Goal: Browse casually

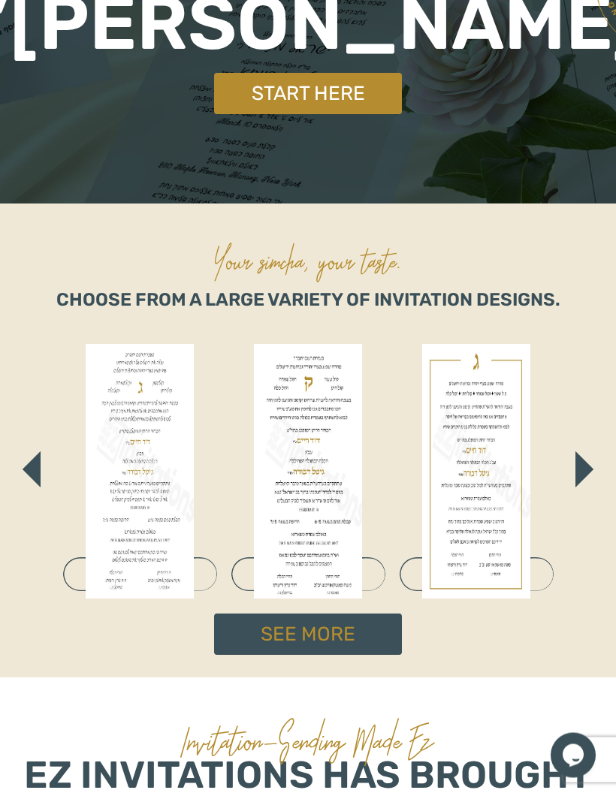
scroll to position [270, 0]
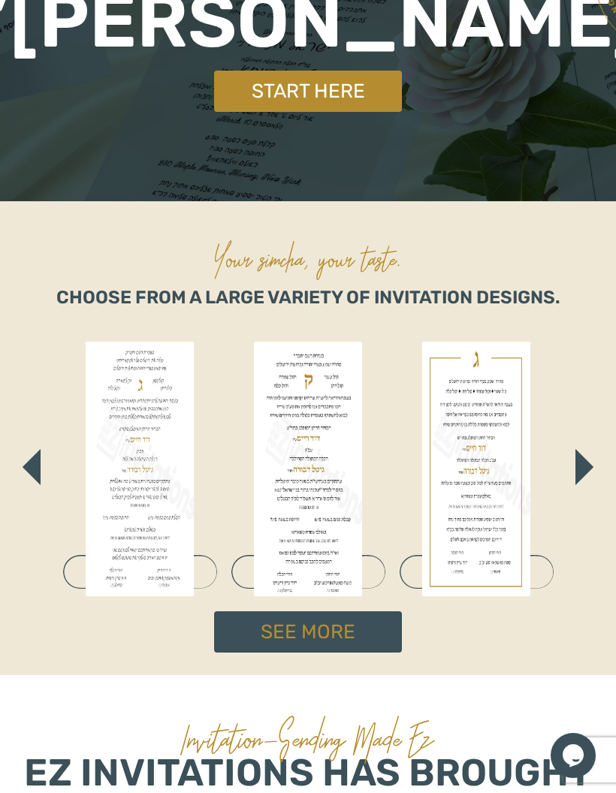
click at [589, 468] on img "button" at bounding box center [584, 467] width 18 height 36
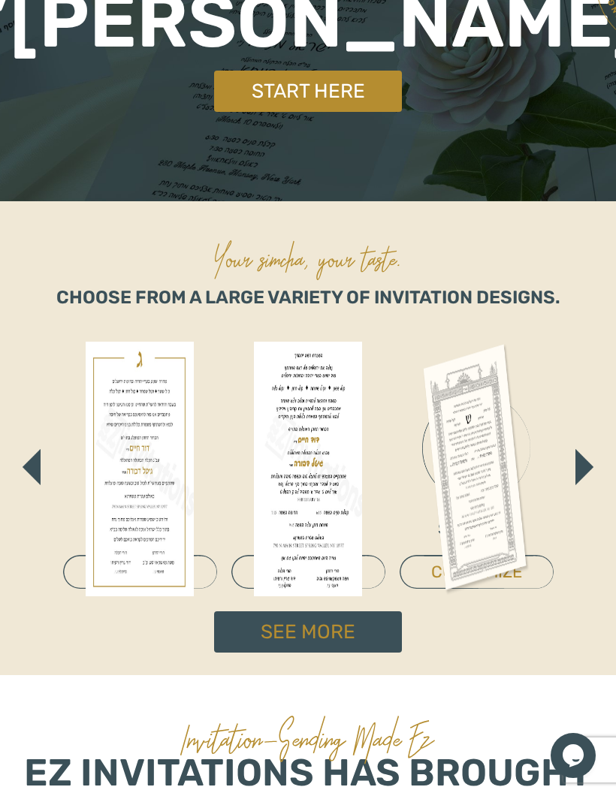
click at [591, 469] on img "button" at bounding box center [584, 467] width 18 height 36
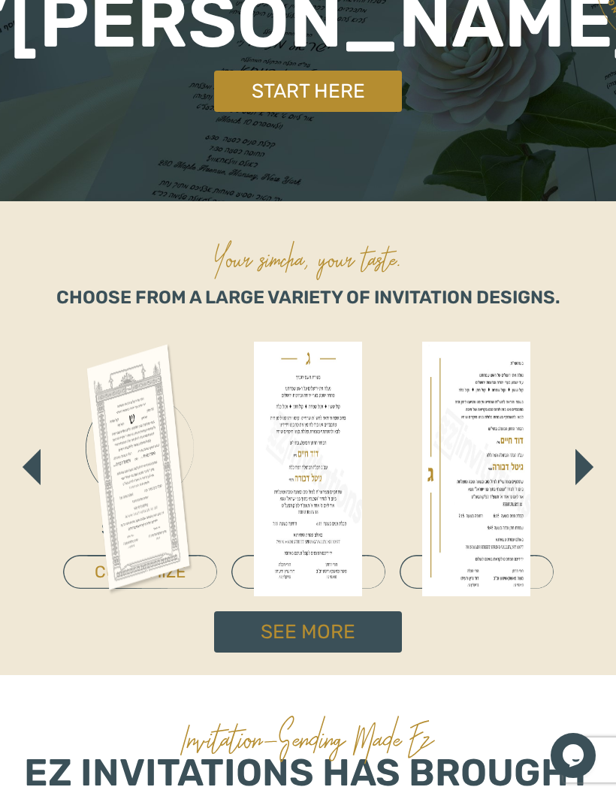
click at [589, 472] on img "button" at bounding box center [584, 467] width 18 height 36
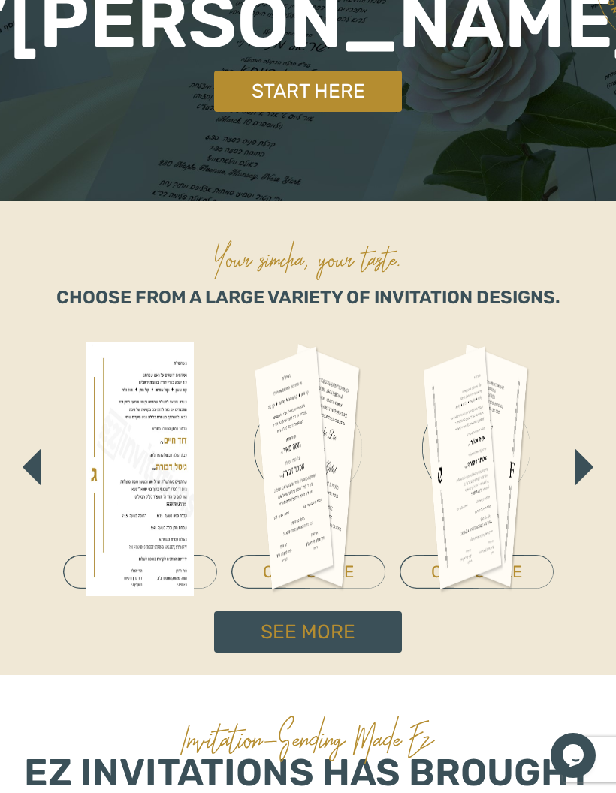
click at [580, 470] on img "button" at bounding box center [584, 467] width 18 height 36
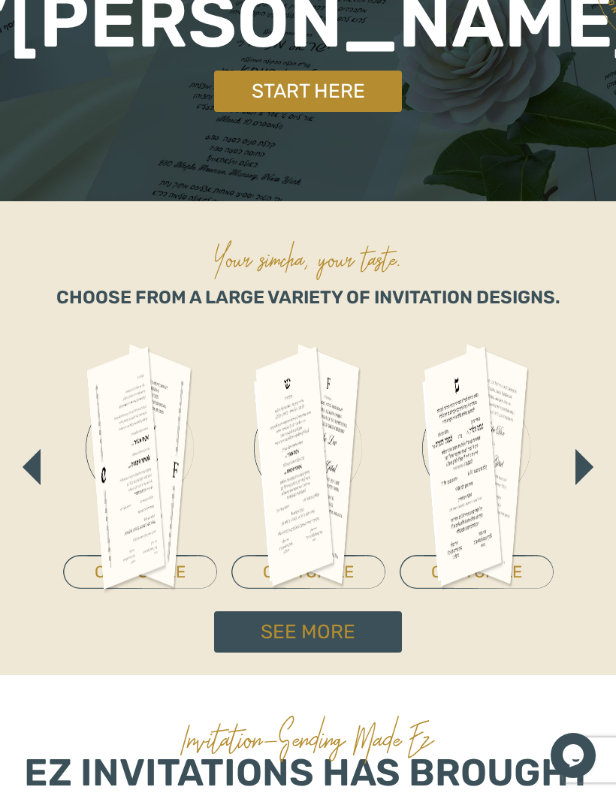
click at [580, 471] on img "button" at bounding box center [584, 467] width 18 height 36
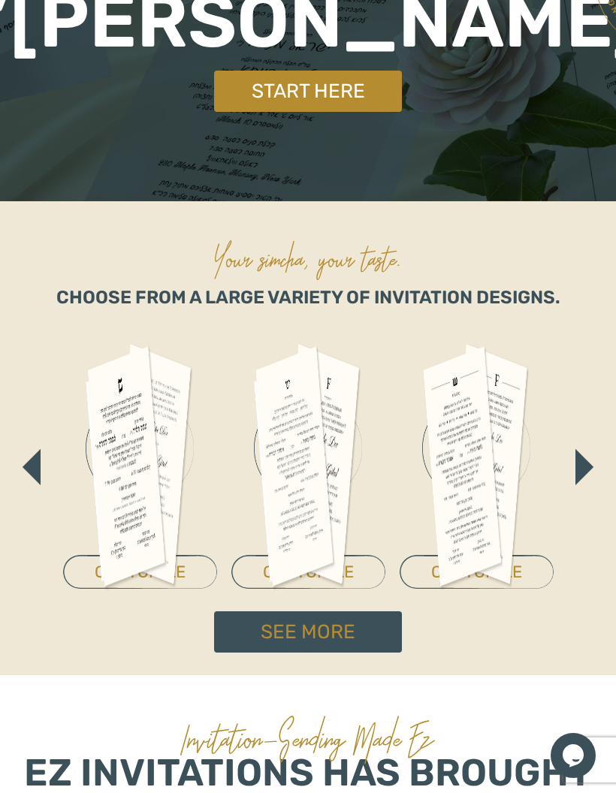
click at [586, 470] on img "button" at bounding box center [584, 467] width 18 height 36
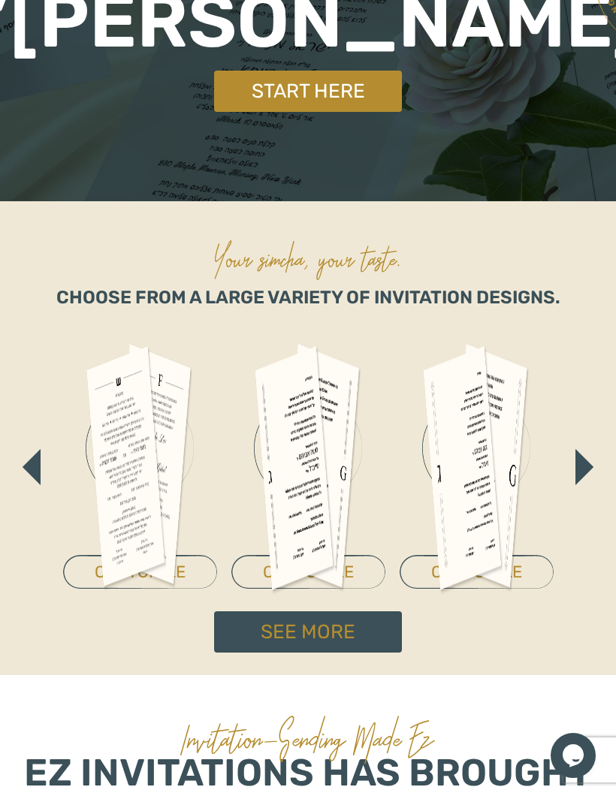
click at [586, 469] on img "button" at bounding box center [584, 467] width 18 height 36
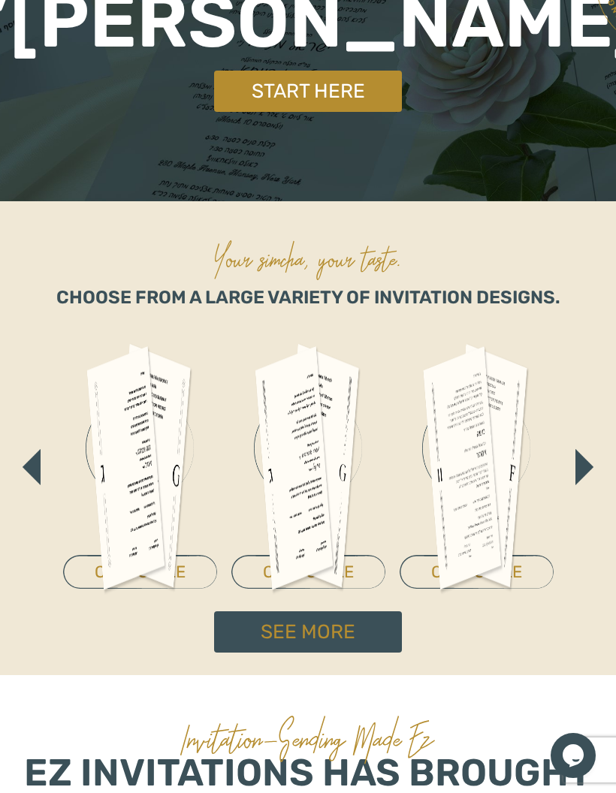
click at [592, 462] on img "button" at bounding box center [584, 467] width 18 height 36
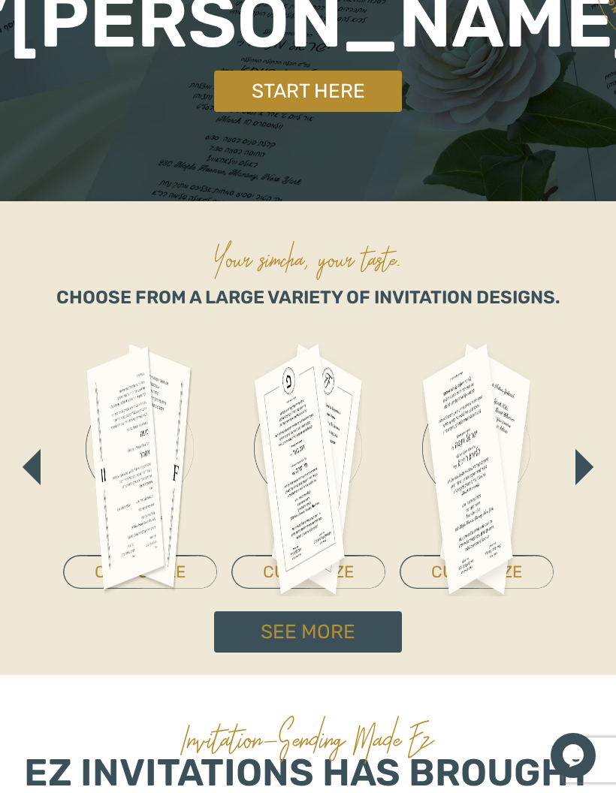
click at [584, 470] on img "button" at bounding box center [584, 467] width 18 height 36
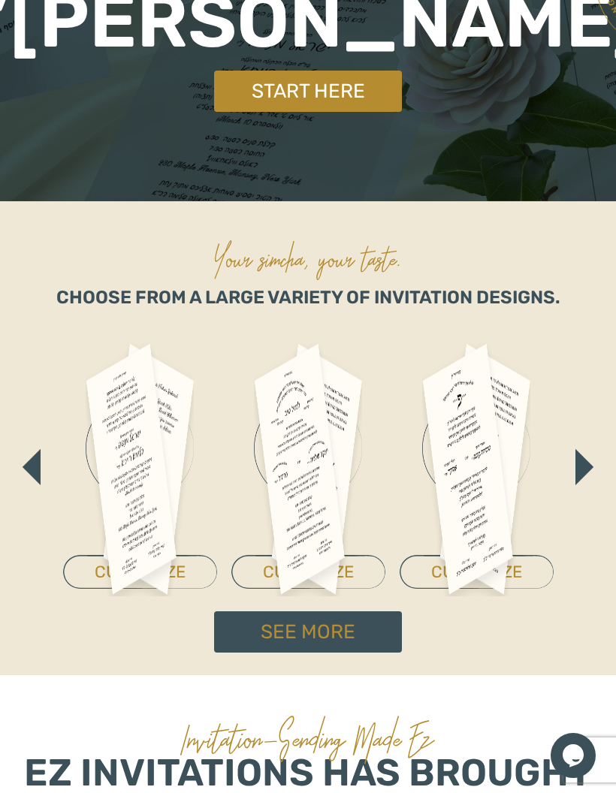
click at [581, 472] on img "button" at bounding box center [584, 467] width 18 height 36
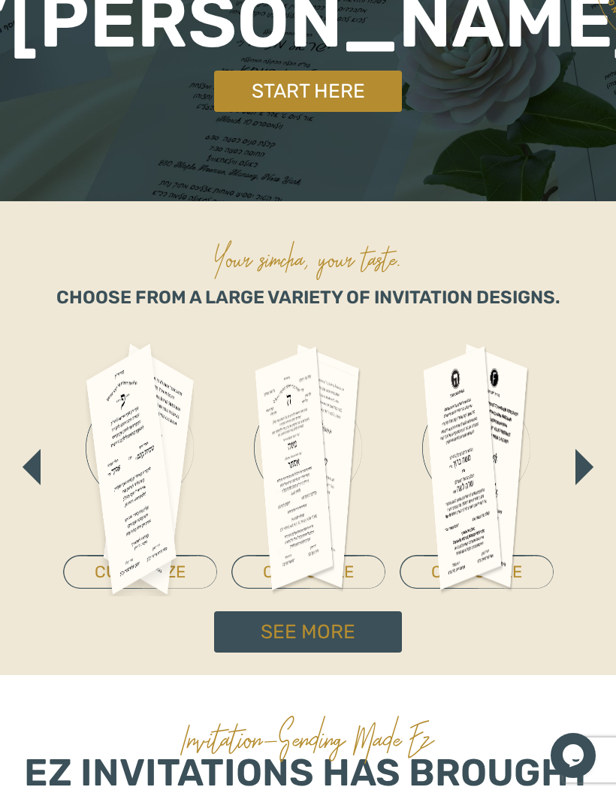
click at [575, 481] on button "button" at bounding box center [584, 467] width 18 height 36
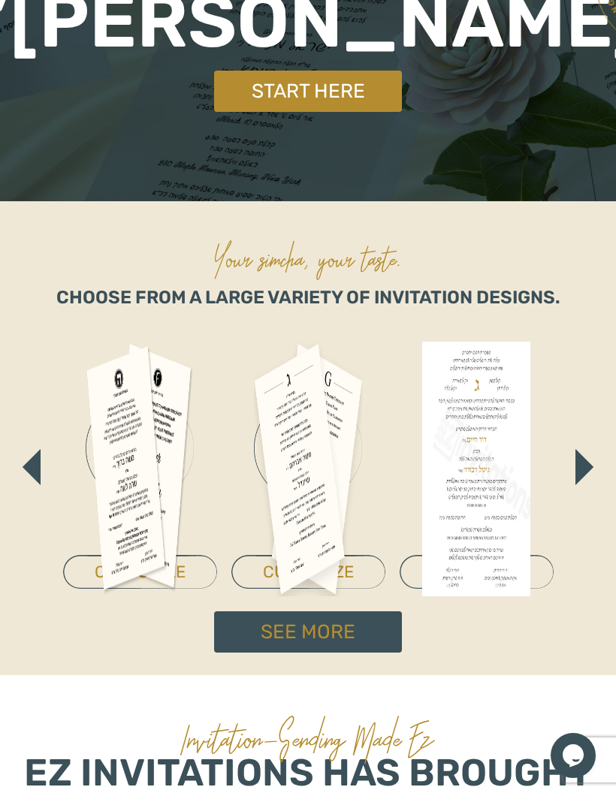
click at [579, 481] on img "button" at bounding box center [584, 467] width 18 height 36
click at [583, 467] on img "button" at bounding box center [584, 467] width 18 height 36
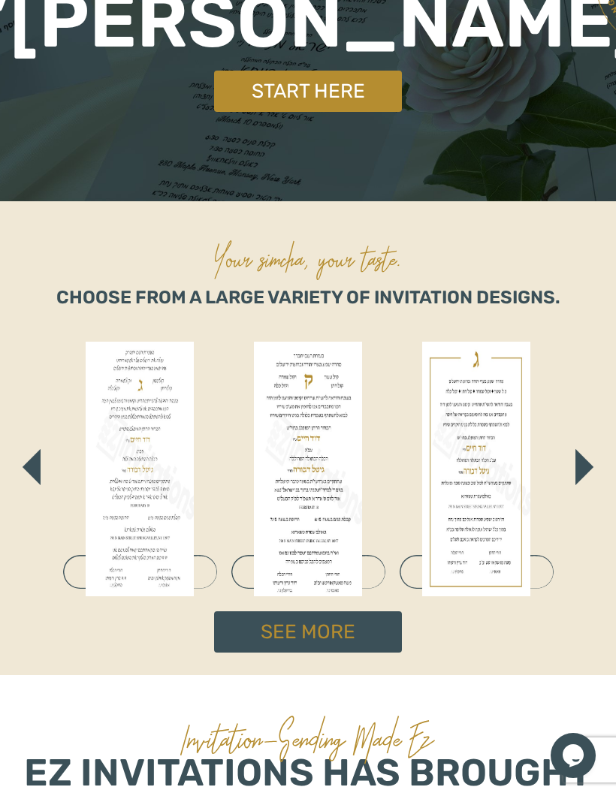
click at [583, 475] on img "button" at bounding box center [584, 467] width 18 height 36
